Goal: Find specific page/section: Find specific page/section

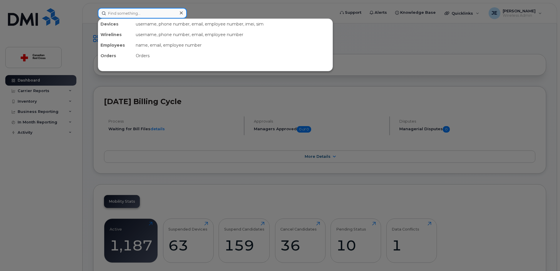
paste input "[PERSON_NAME]"
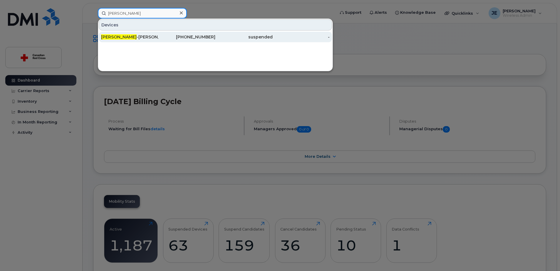
type input "[PERSON_NAME]"
click at [147, 36] on div "[PERSON_NAME]" at bounding box center [129, 37] width 57 height 6
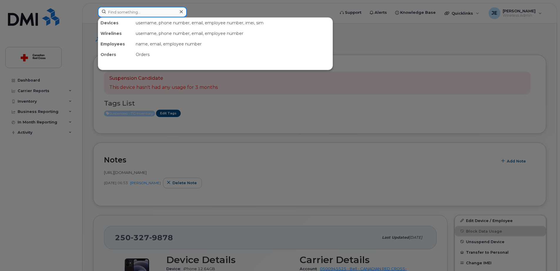
paste input "2503279878"
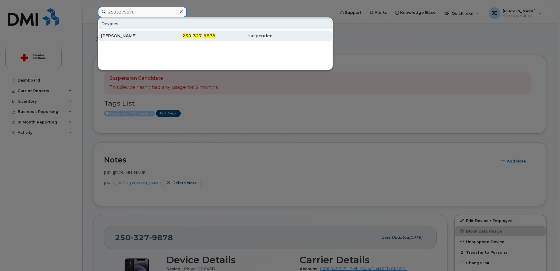
type input "2503279878"
click at [161, 36] on div "250 - 327 - 9878" at bounding box center [186, 36] width 57 height 6
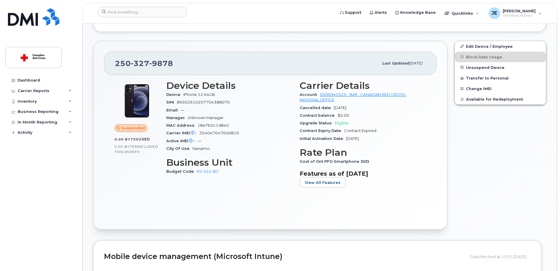
scroll to position [147, 0]
